Goal: Task Accomplishment & Management: Complete application form

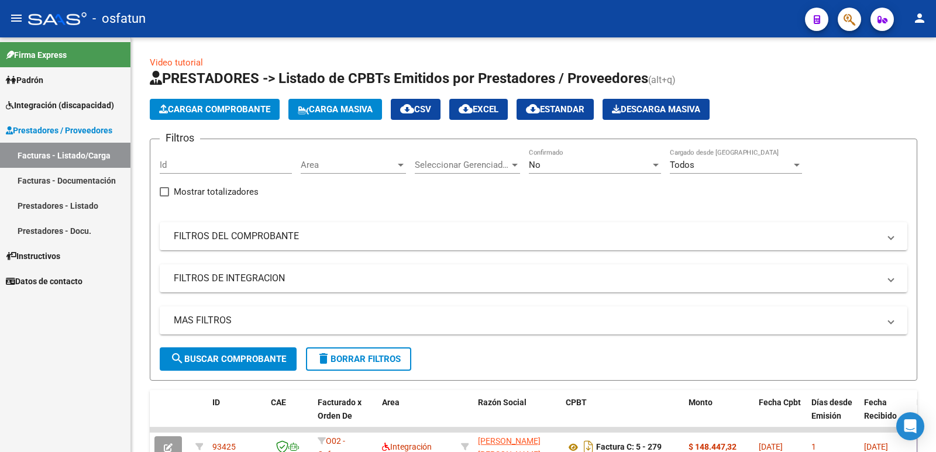
click at [52, 211] on link "Prestadores - Listado" at bounding box center [65, 205] width 131 height 25
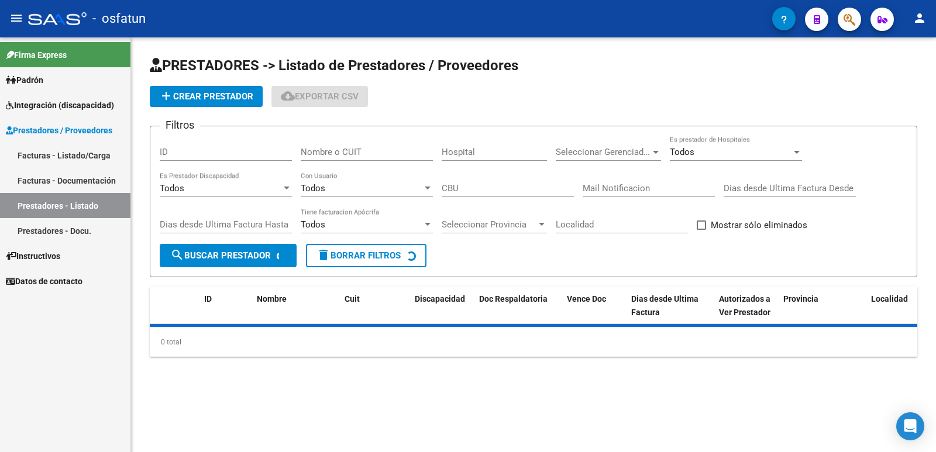
click at [325, 156] on input "Nombre o CUIT" at bounding box center [367, 152] width 132 height 11
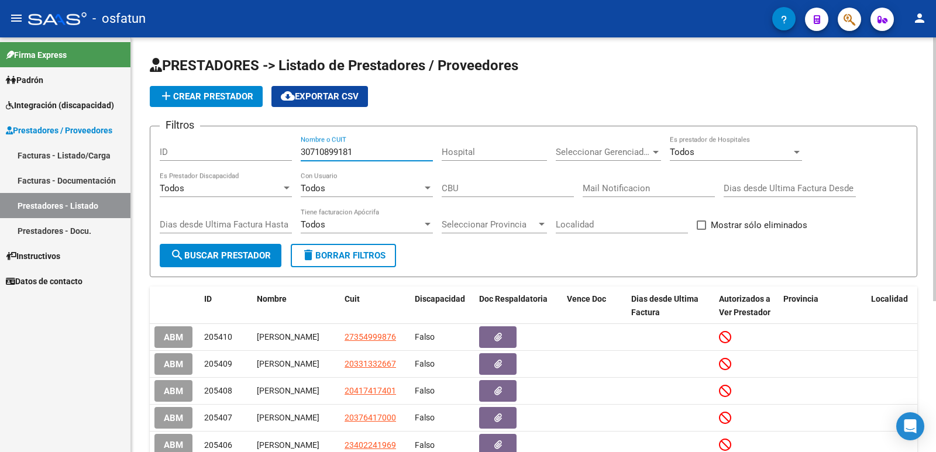
type input "30710899181"
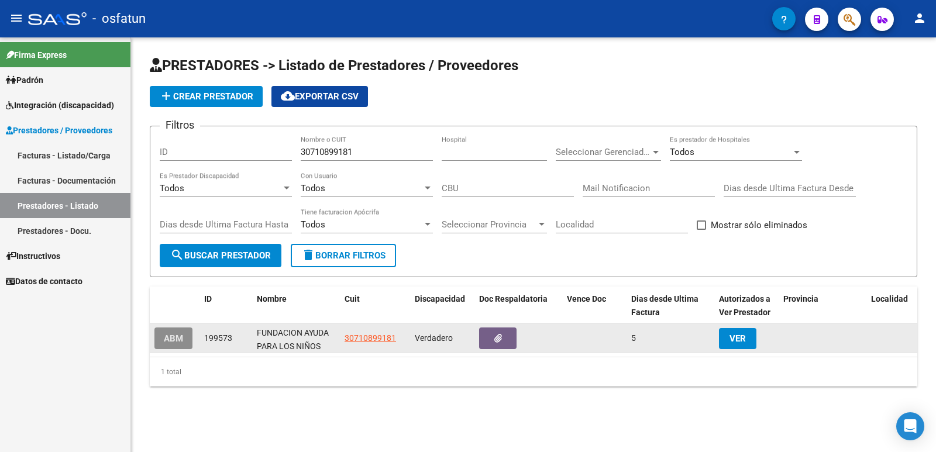
click at [173, 341] on span "ABM" at bounding box center [173, 339] width 19 height 11
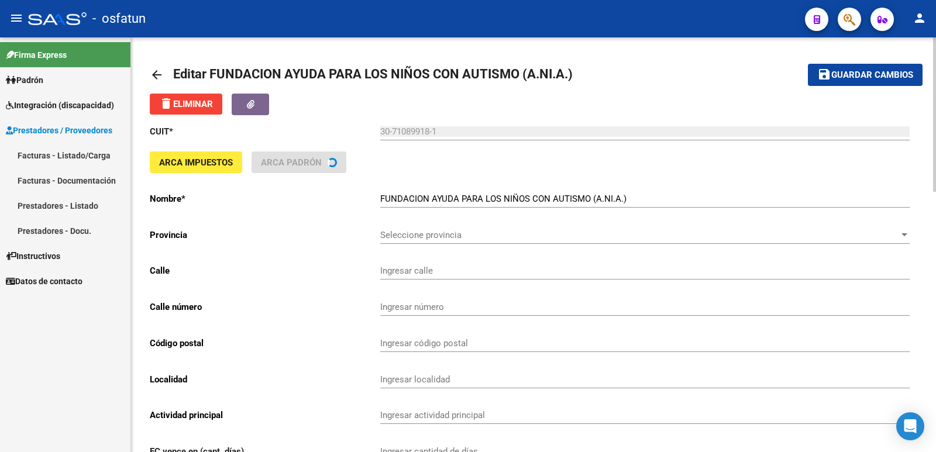
type input "SAN [PERSON_NAME] S/Nº ESQUINA [GEOGRAPHIC_DATA]"
type input "4107"
type input "YERBA BUENA"
type input "854940"
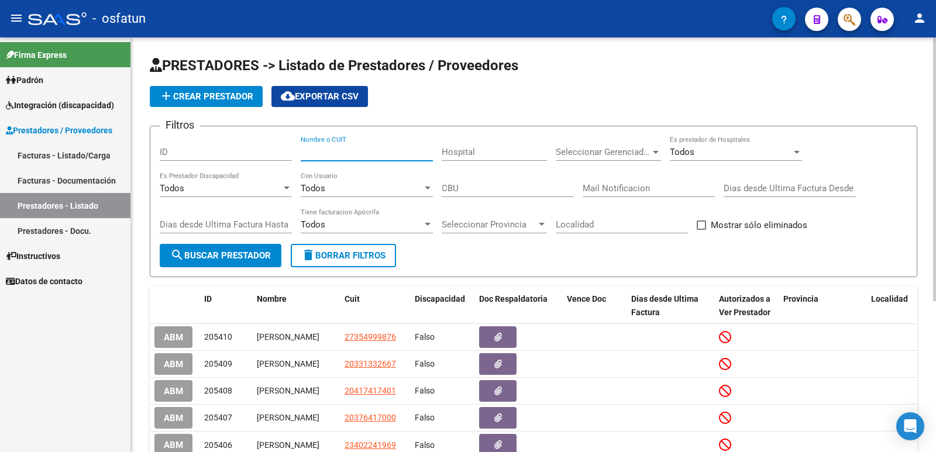
click at [359, 147] on input "Nombre o CUIT" at bounding box center [367, 152] width 132 height 11
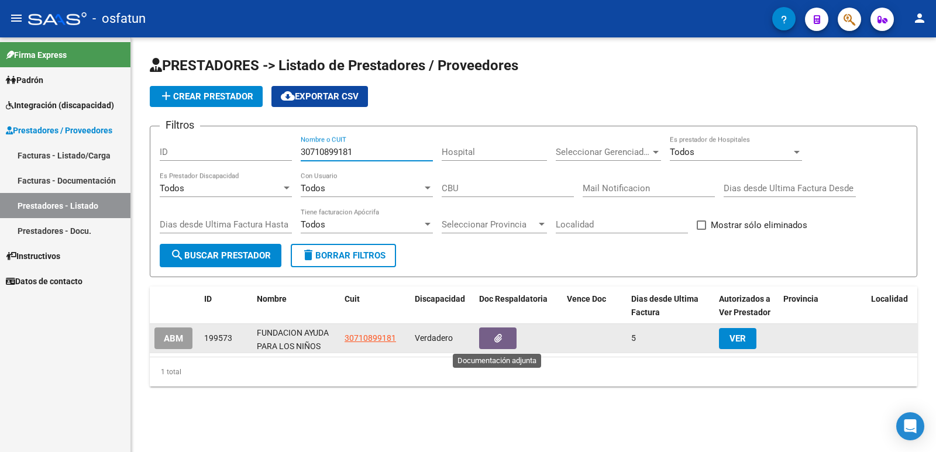
type input "30710899181"
click at [502, 338] on icon "button" at bounding box center [499, 338] width 8 height 9
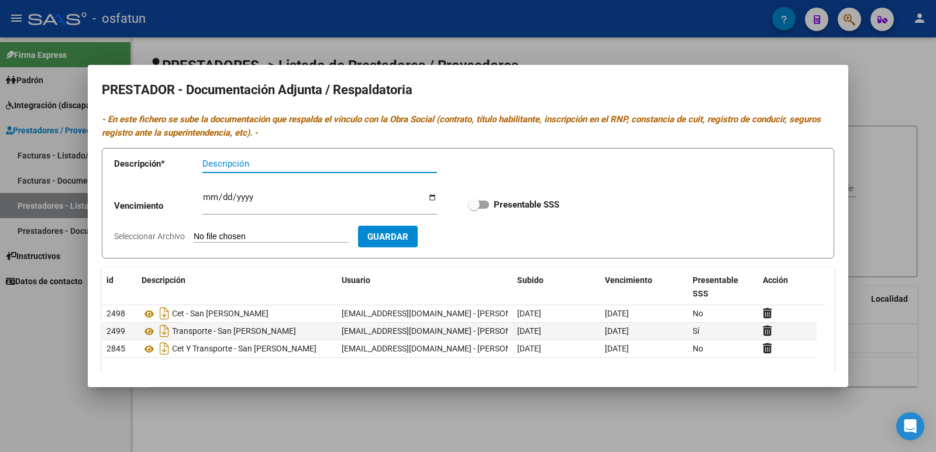
click at [26, 393] on div at bounding box center [468, 226] width 936 height 452
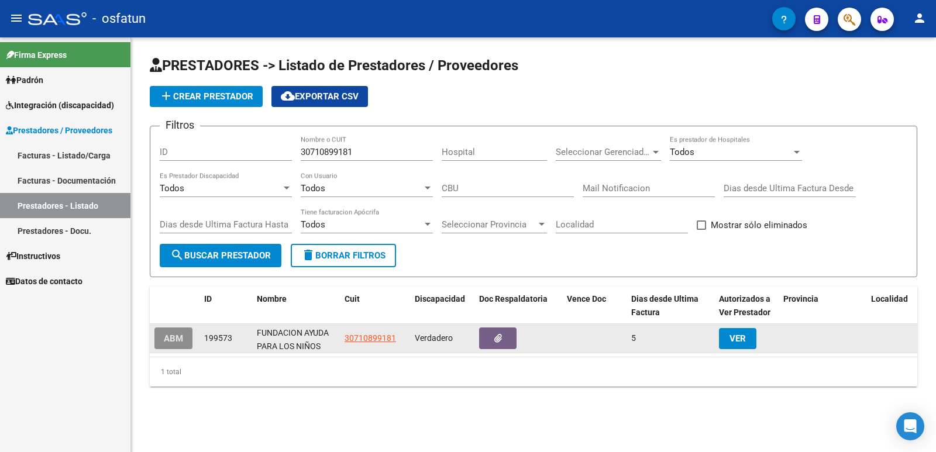
click at [178, 337] on span "ABM" at bounding box center [173, 339] width 19 height 11
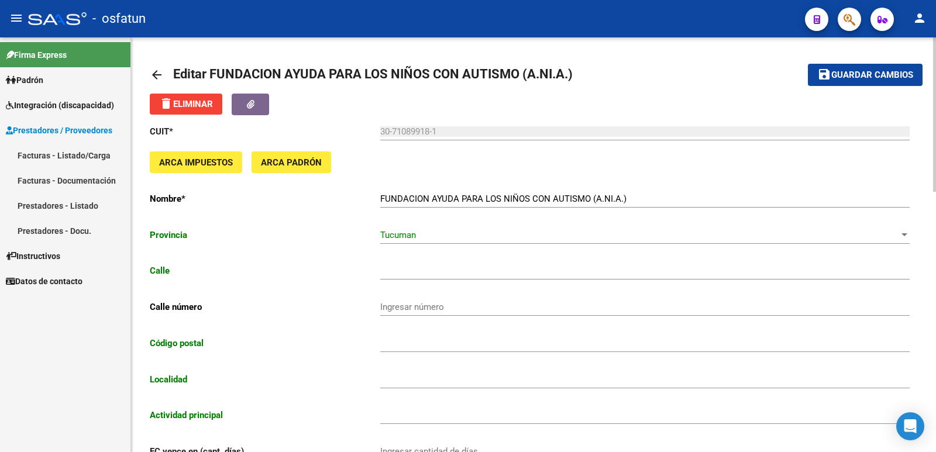
type input "SAN [PERSON_NAME] S/Nº ESQUINA [GEOGRAPHIC_DATA]"
type input "4107"
type input "YERBA BUENA"
type input "854940"
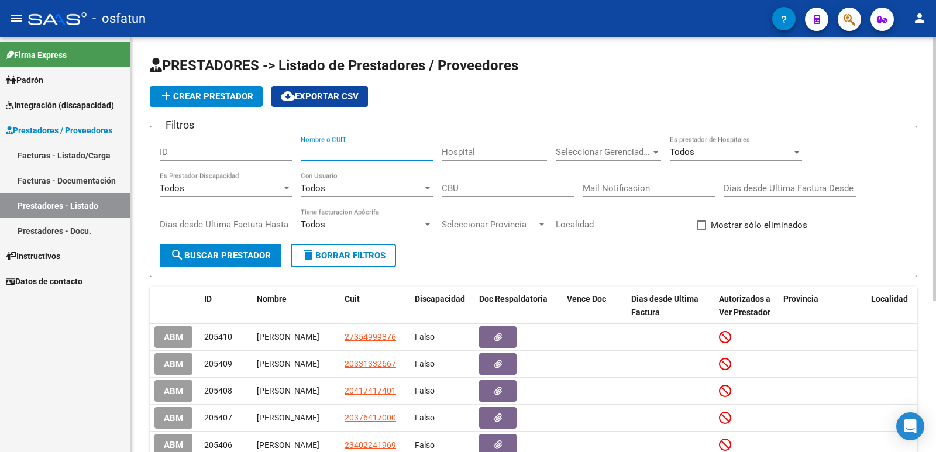
click at [361, 152] on input "Nombre o CUIT" at bounding box center [367, 152] width 132 height 11
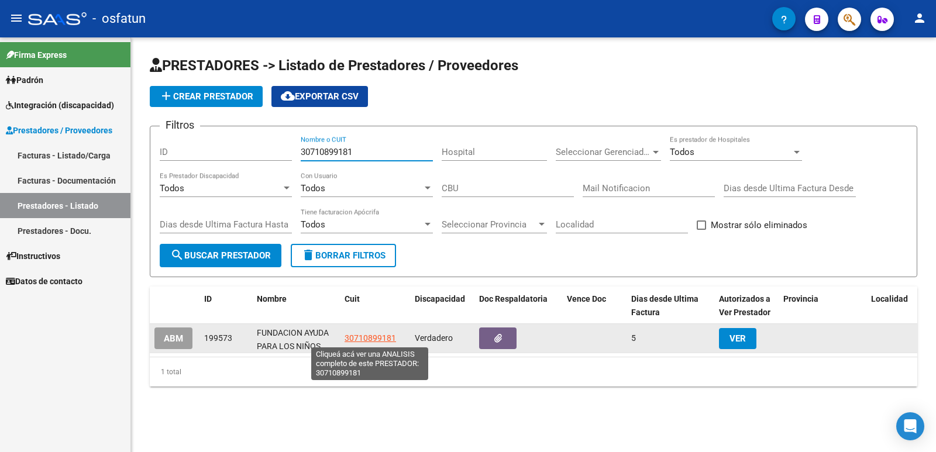
type input "30710899181"
click at [359, 341] on span "30710899181" at bounding box center [371, 338] width 52 height 9
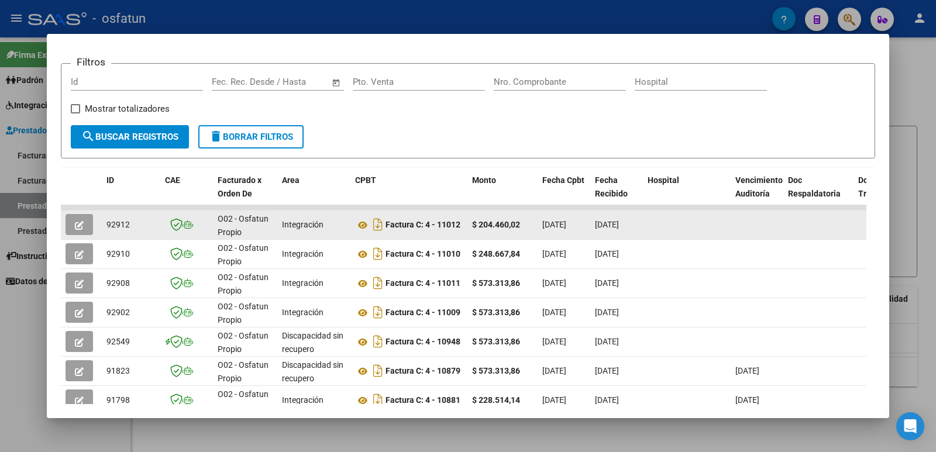
scroll to position [176, 0]
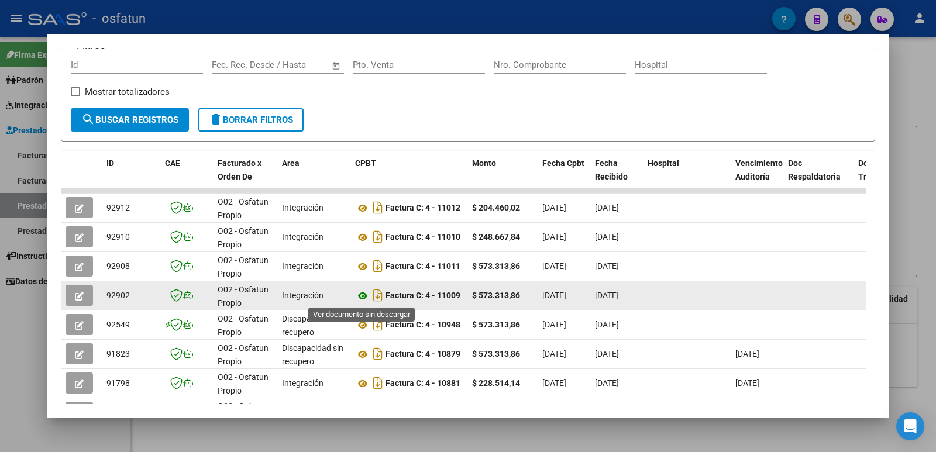
click at [362, 296] on icon at bounding box center [362, 296] width 15 height 14
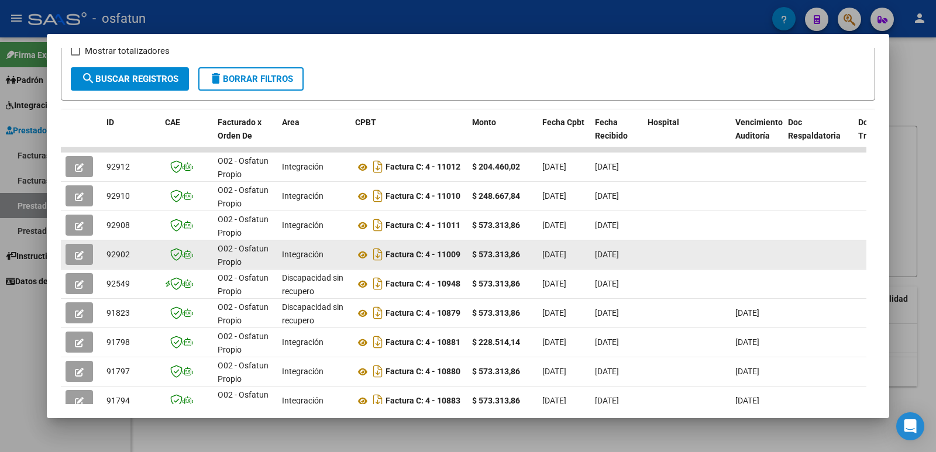
scroll to position [234, 0]
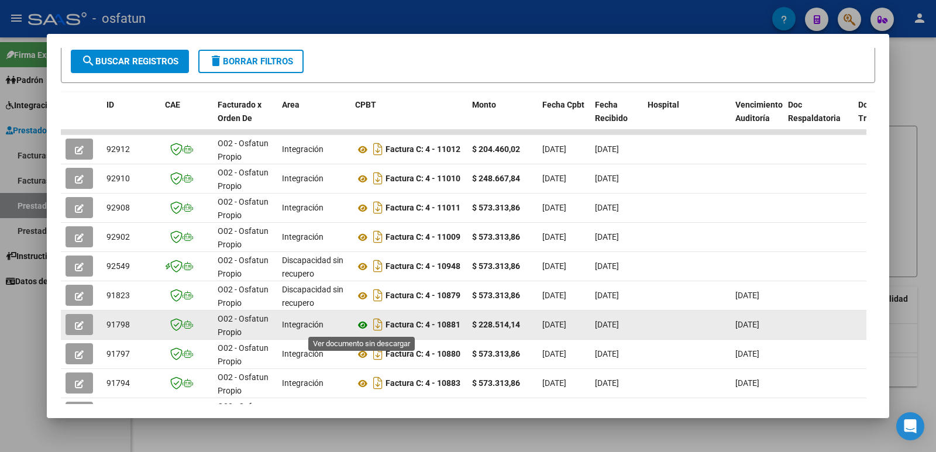
click at [362, 326] on icon at bounding box center [362, 325] width 15 height 14
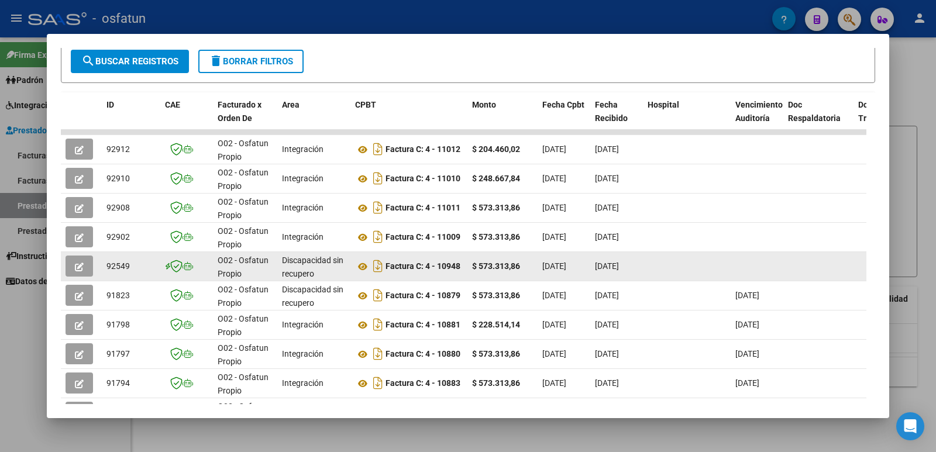
scroll to position [293, 0]
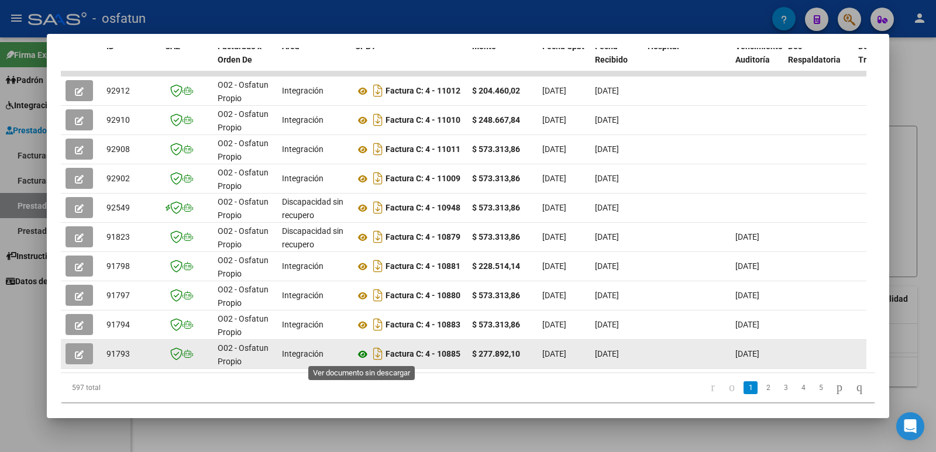
click at [362, 353] on icon at bounding box center [362, 355] width 15 height 14
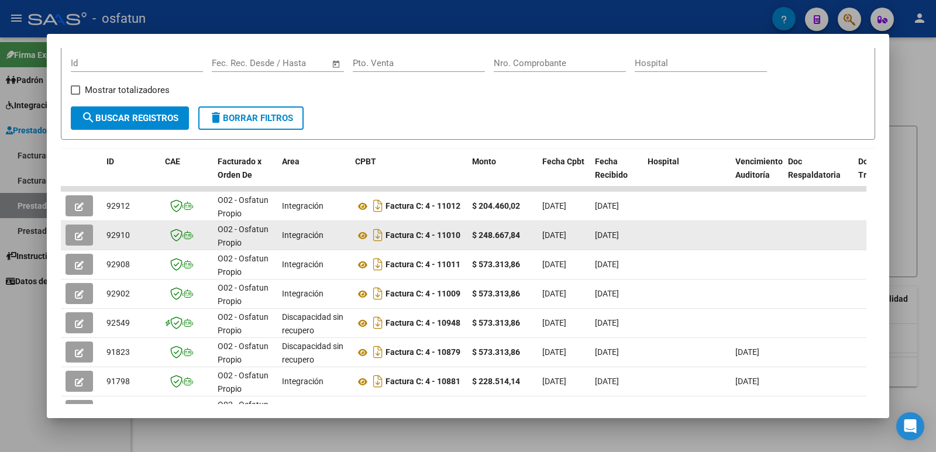
scroll to position [205, 0]
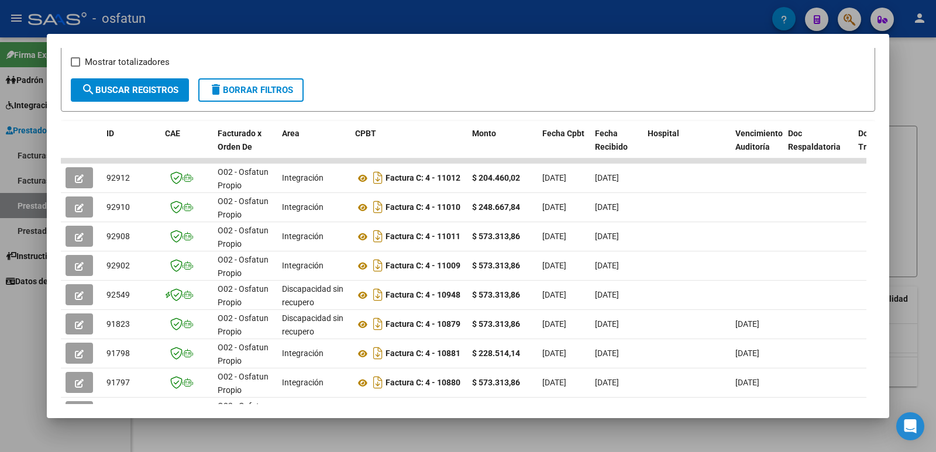
click at [17, 416] on div at bounding box center [468, 226] width 936 height 452
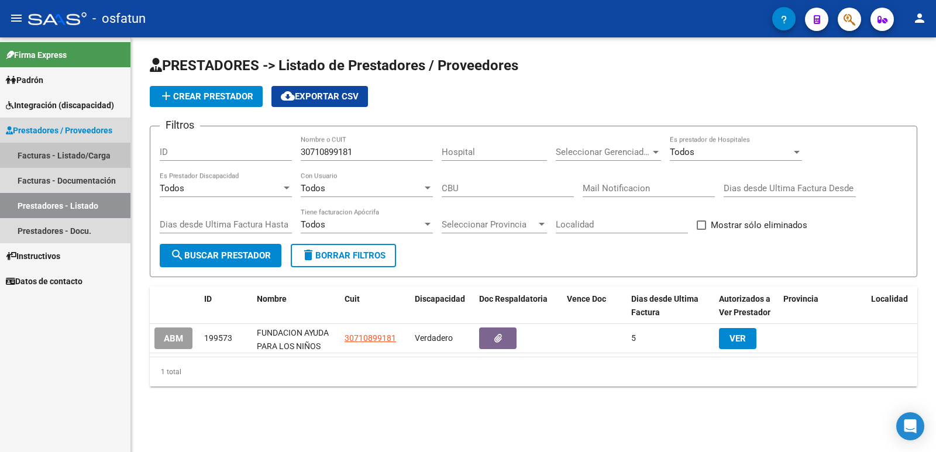
click at [59, 156] on link "Facturas - Listado/Carga" at bounding box center [65, 155] width 131 height 25
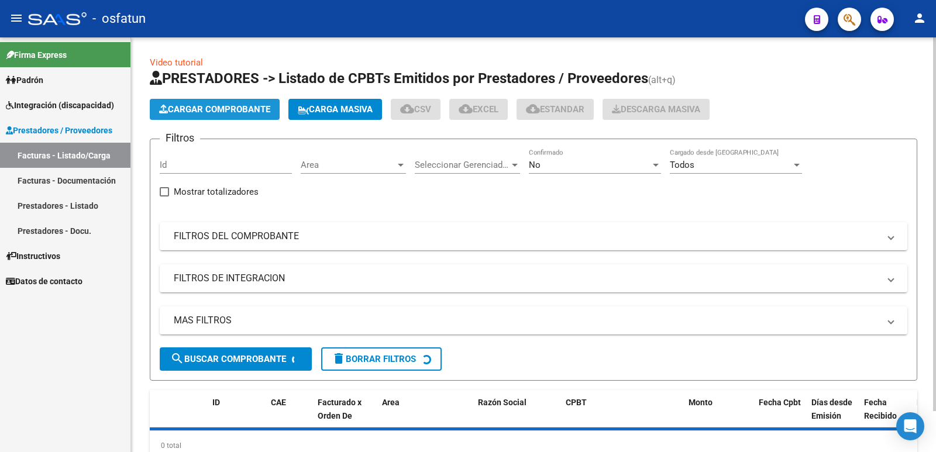
click at [239, 110] on span "Cargar Comprobante" at bounding box center [214, 109] width 111 height 11
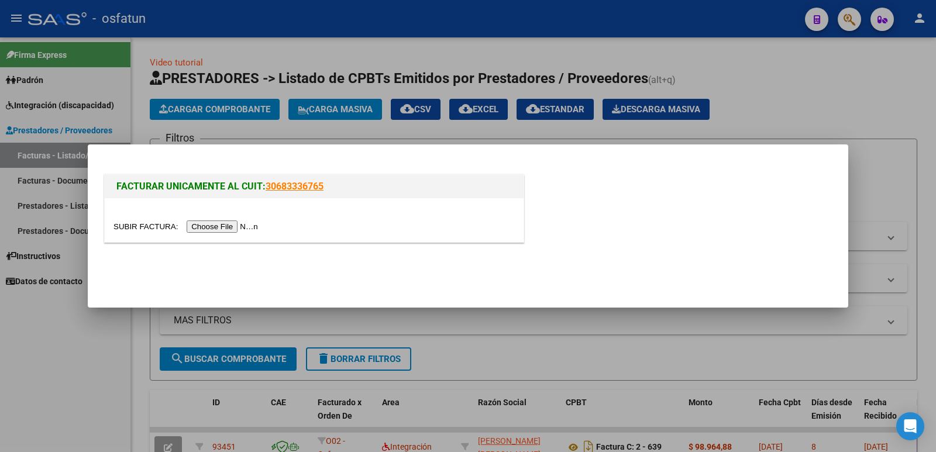
click at [191, 224] on input "file" at bounding box center [188, 227] width 148 height 12
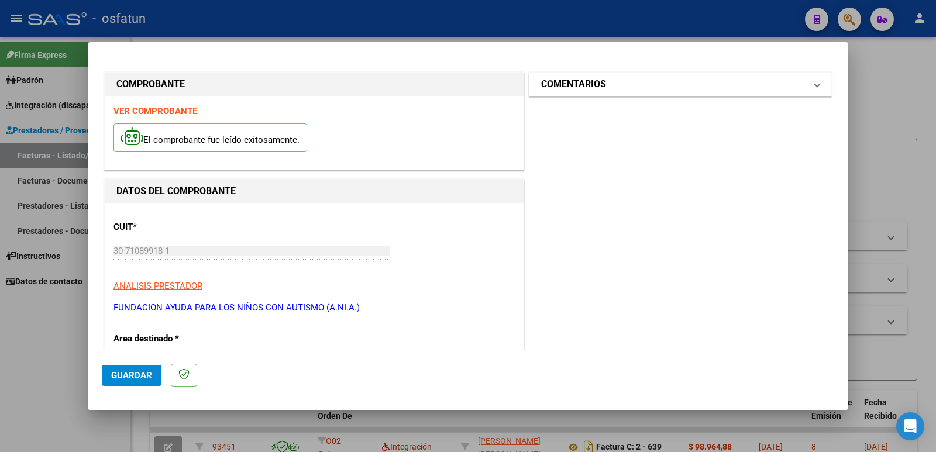
click at [579, 85] on h1 "COMENTARIOS" at bounding box center [573, 84] width 65 height 14
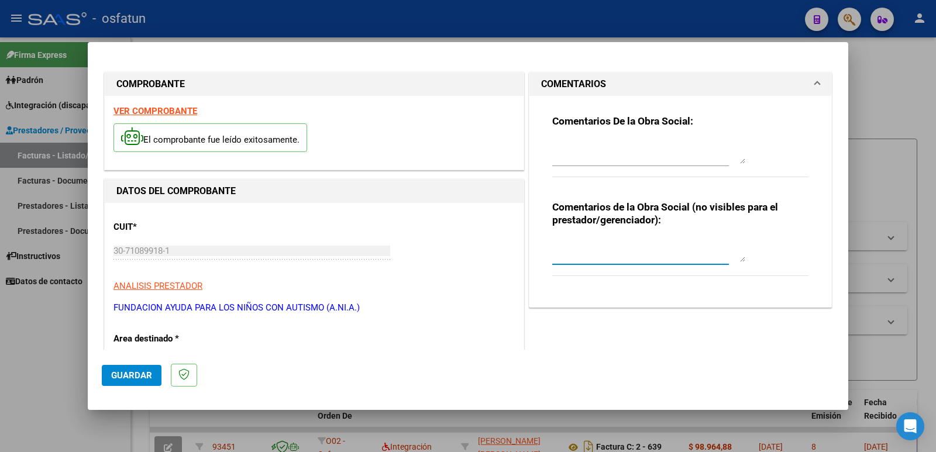
click at [578, 252] on textarea at bounding box center [648, 250] width 193 height 23
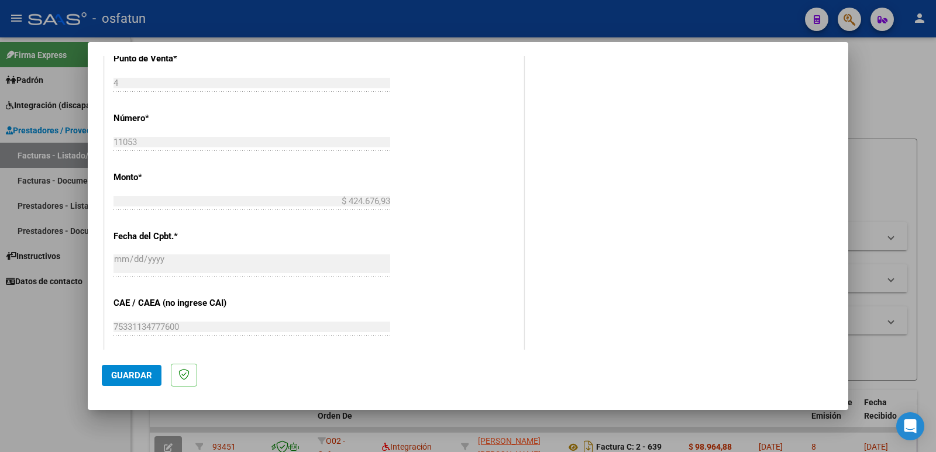
scroll to position [585, 0]
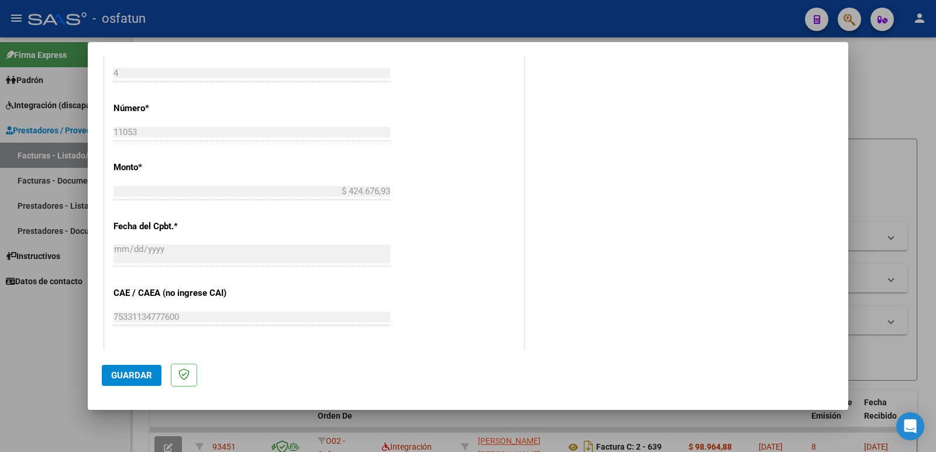
type textarea "Fc Cargada por [PERSON_NAME]. [PERSON_NAME] / sin verificación de legajo"
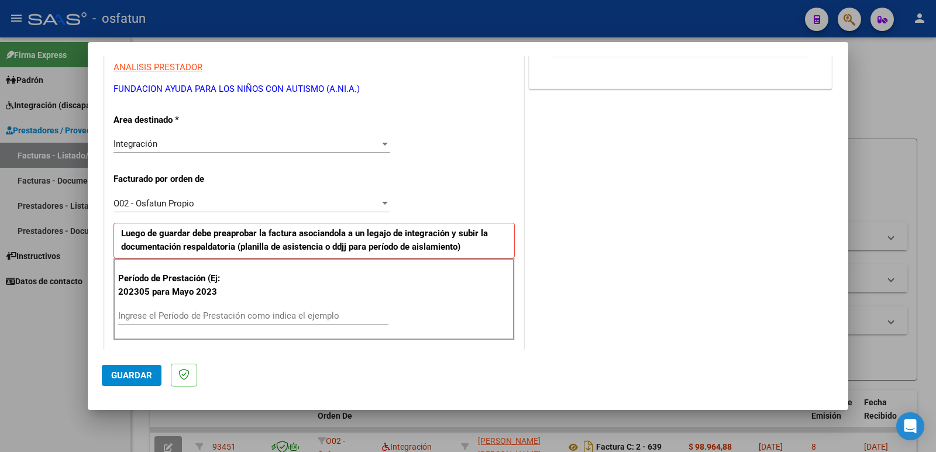
scroll to position [218, 0]
click at [157, 317] on input "Ingrese el Período de Prestación como indica el ejemplo" at bounding box center [253, 316] width 270 height 11
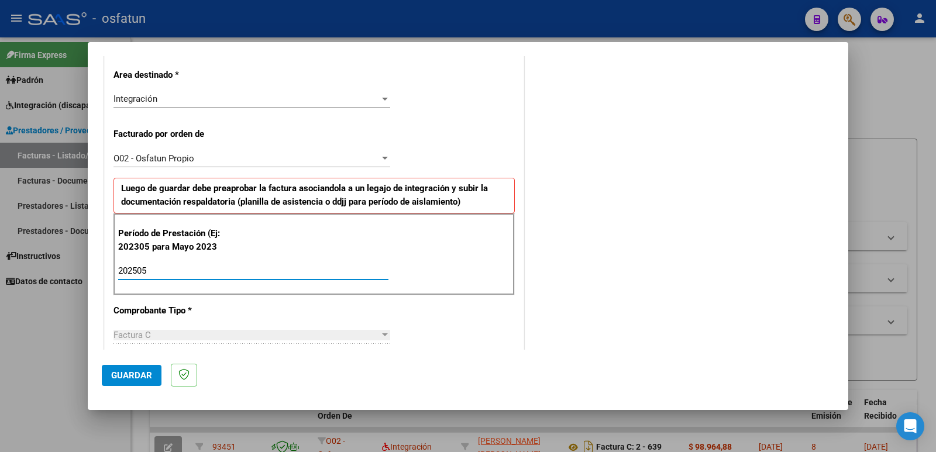
scroll to position [293, 0]
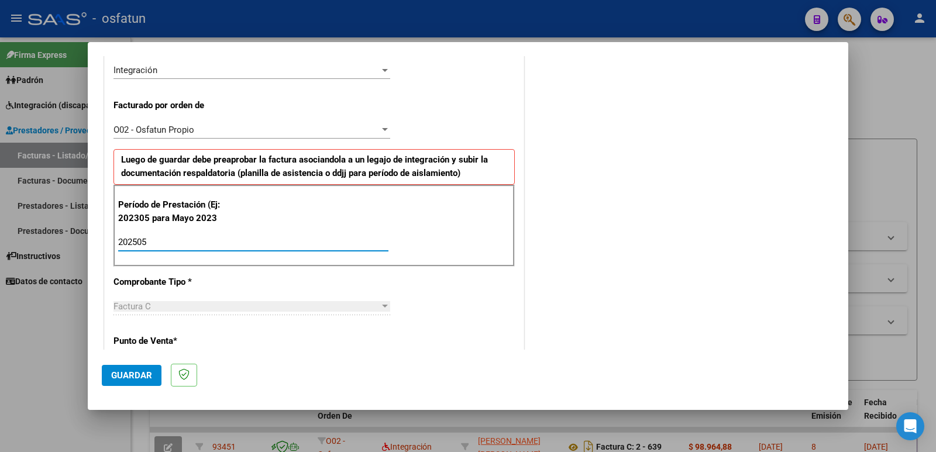
type input "202505"
click at [136, 373] on span "Guardar" at bounding box center [131, 375] width 41 height 11
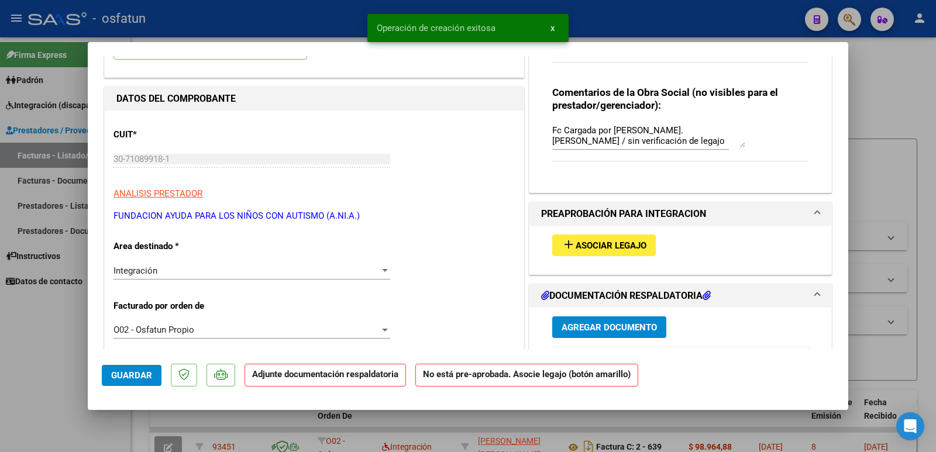
scroll to position [117, 0]
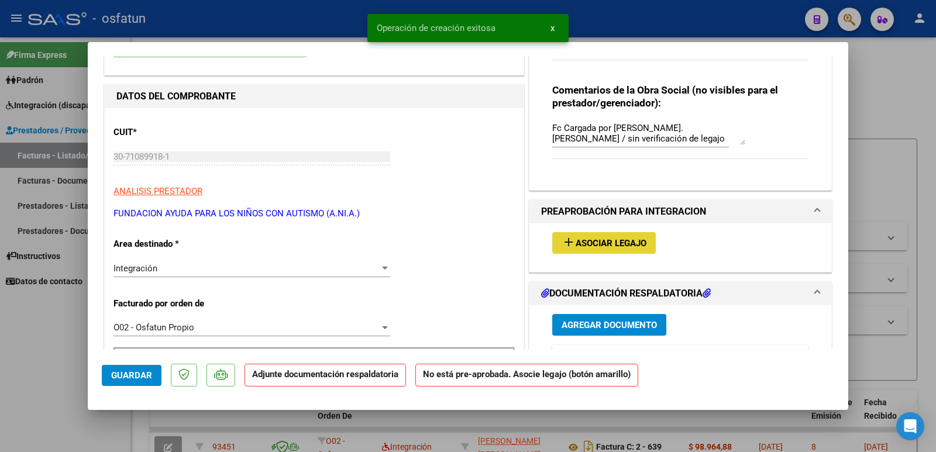
click at [616, 245] on span "Asociar Legajo" at bounding box center [611, 243] width 71 height 11
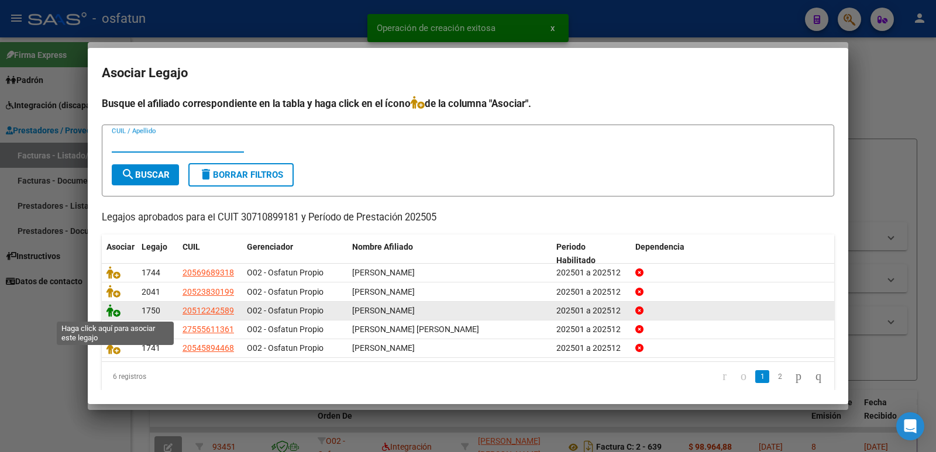
click at [112, 317] on icon at bounding box center [114, 310] width 14 height 13
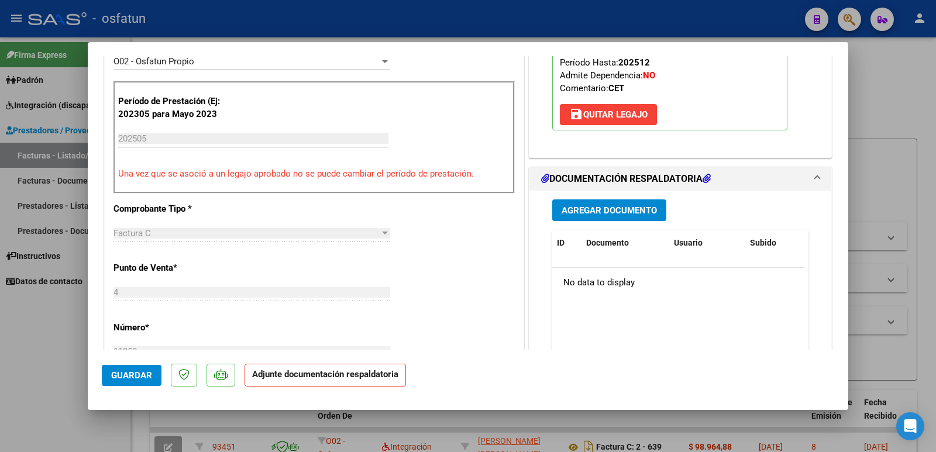
scroll to position [410, 0]
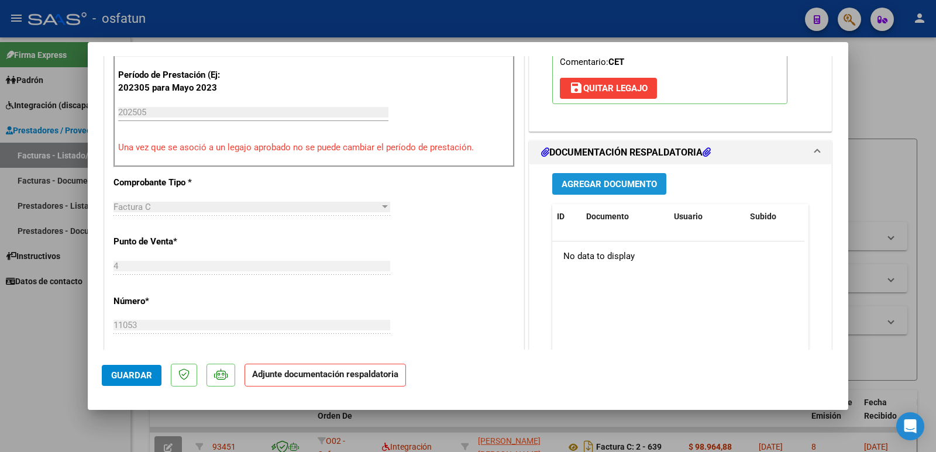
click at [592, 179] on span "Agregar Documento" at bounding box center [609, 184] width 95 height 11
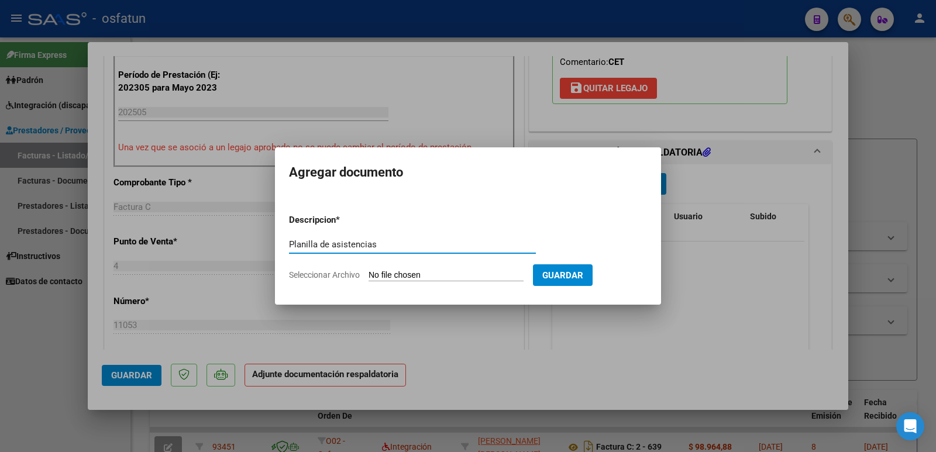
type input "Planilla de asistencias"
click at [455, 278] on input "Seleccionar Archivo" at bounding box center [446, 275] width 155 height 11
type input "C:\fakepath\PLANILLA CET 05 2025 [PERSON_NAME].pdf"
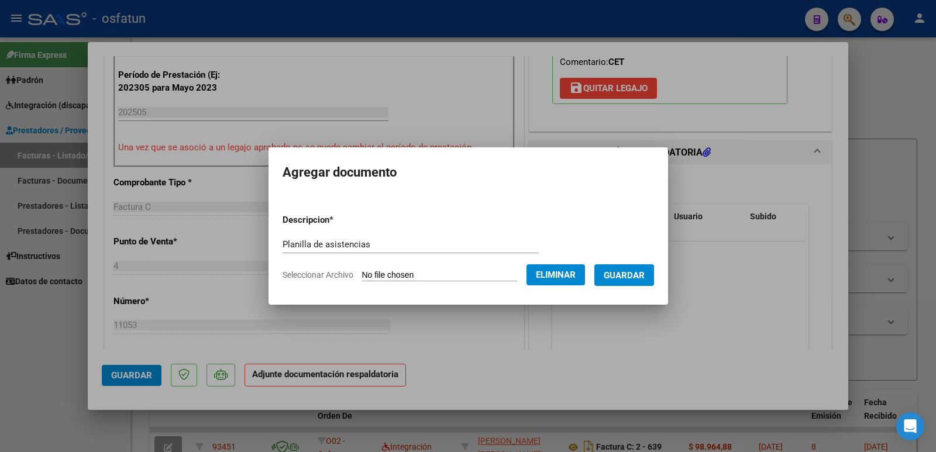
click at [638, 272] on span "Guardar" at bounding box center [624, 275] width 41 height 11
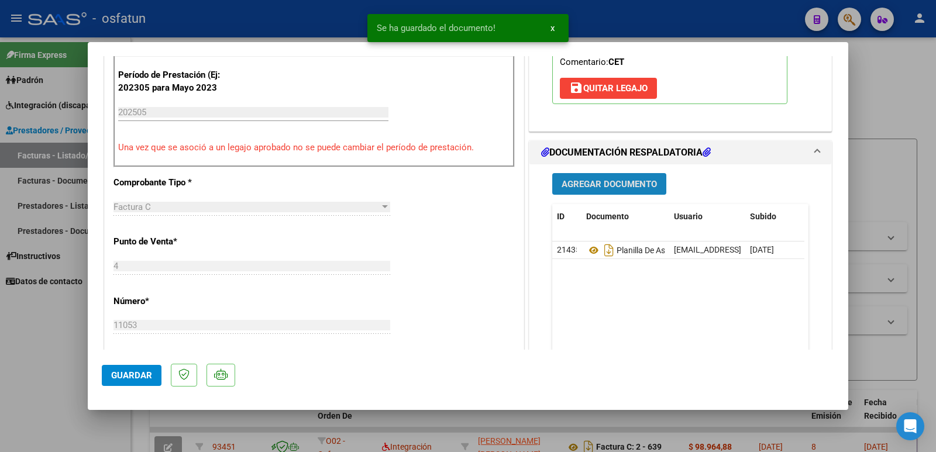
click at [601, 183] on span "Agregar Documento" at bounding box center [609, 184] width 95 height 11
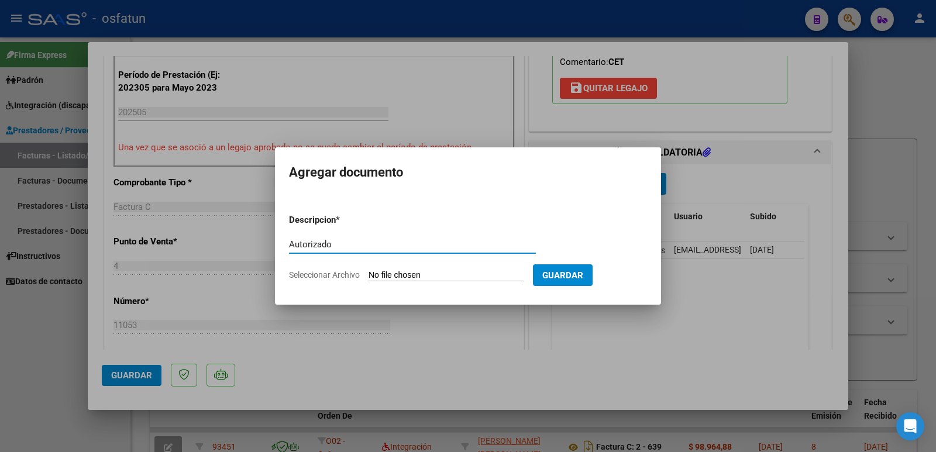
type input "Autorizado"
click at [423, 273] on input "Seleccionar Archivo" at bounding box center [446, 275] width 155 height 11
type input "C:\fakepath\CET Autorizado.pdf"
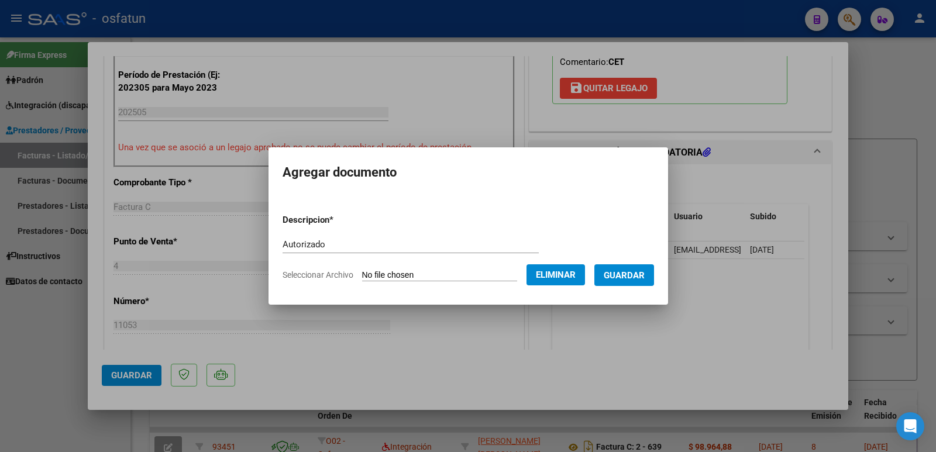
click at [625, 271] on span "Guardar" at bounding box center [624, 275] width 41 height 11
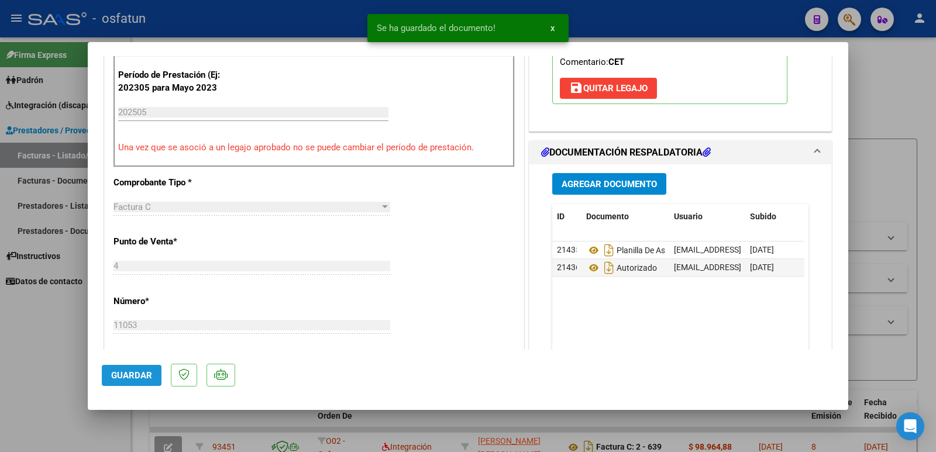
click at [119, 377] on span "Guardar" at bounding box center [131, 375] width 41 height 11
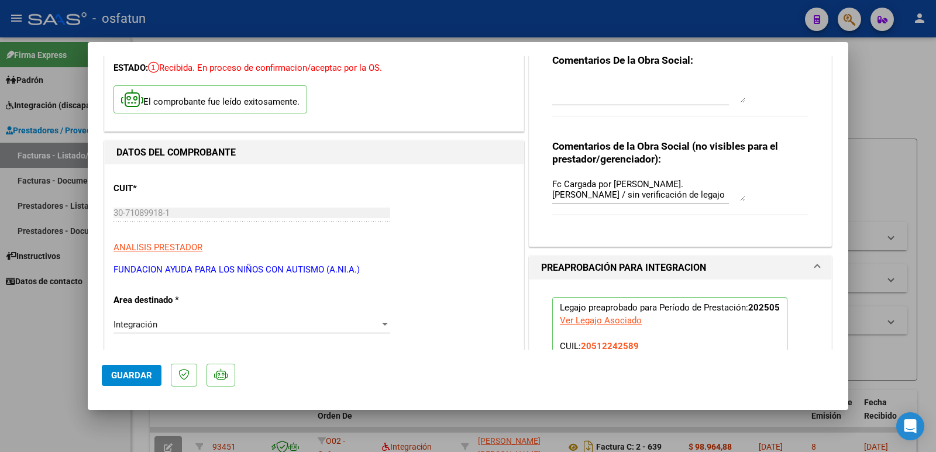
scroll to position [59, 0]
